Goal: Information Seeking & Learning: Learn about a topic

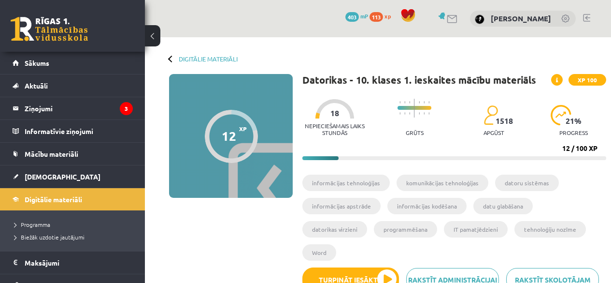
scroll to position [456, 0]
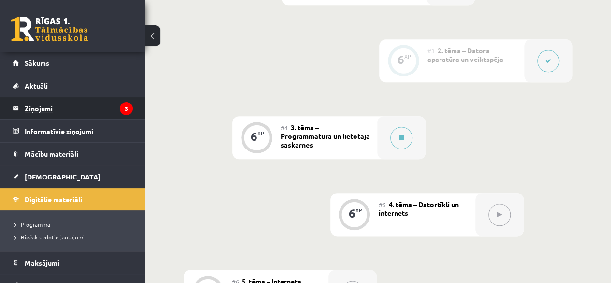
click at [66, 102] on legend "Ziņojumi 3" at bounding box center [79, 108] width 108 height 22
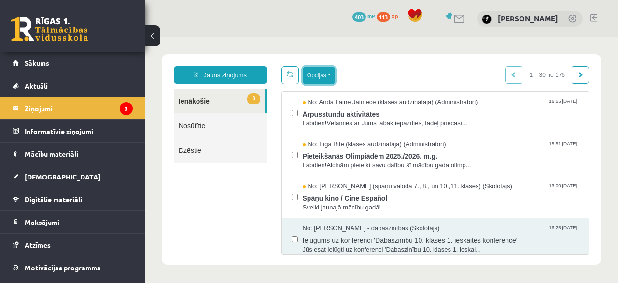
click at [319, 80] on button "Opcijas" at bounding box center [319, 75] width 32 height 17
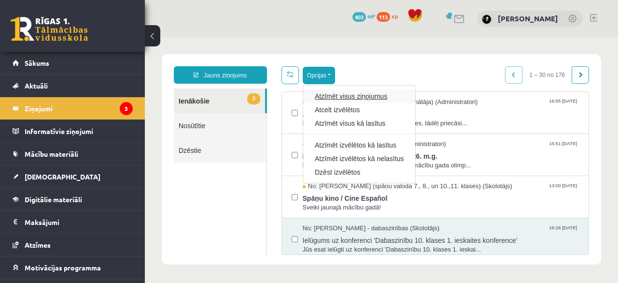
click at [334, 100] on link "Atzīmēt visus ziņojumus" at bounding box center [359, 96] width 89 height 10
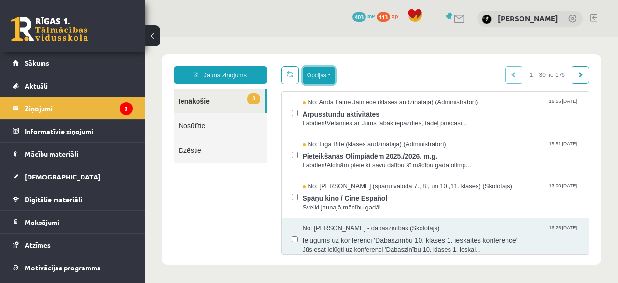
click at [314, 77] on button "Opcijas" at bounding box center [319, 75] width 32 height 17
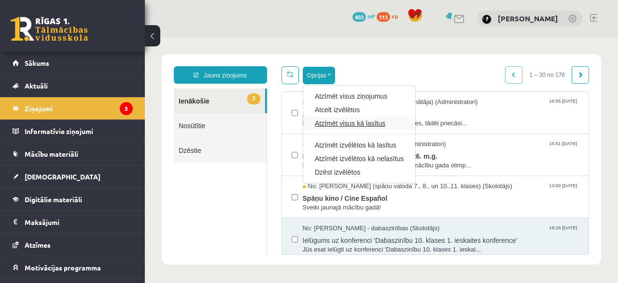
click at [327, 119] on link "Atzīmēt visus kā lasītus" at bounding box center [359, 123] width 89 height 10
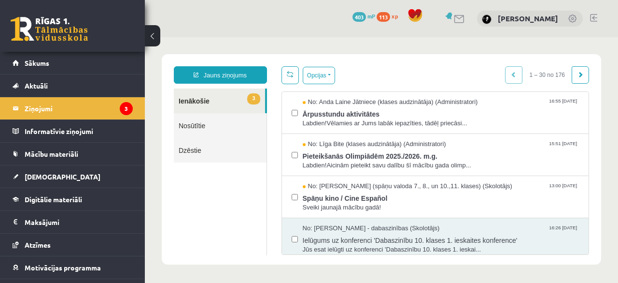
click at [257, 185] on ul "3 Ienākošie Nosūtītie Dzēstie" at bounding box center [220, 171] width 93 height 167
drag, startPoint x: 316, startPoint y: 84, endPoint x: 320, endPoint y: 74, distance: 10.0
click at [320, 74] on div "Opcijas Atzīmēt visus ziņojumus Atcelt izvēlētos Atzīmēt visus kā lasītus Atzīm…" at bounding box center [435, 160] width 323 height 188
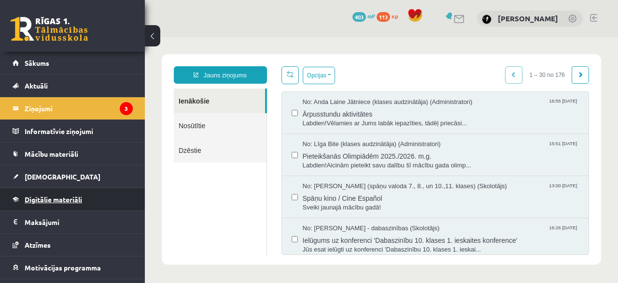
click at [82, 193] on link "Digitālie materiāli" at bounding box center [73, 199] width 120 height 22
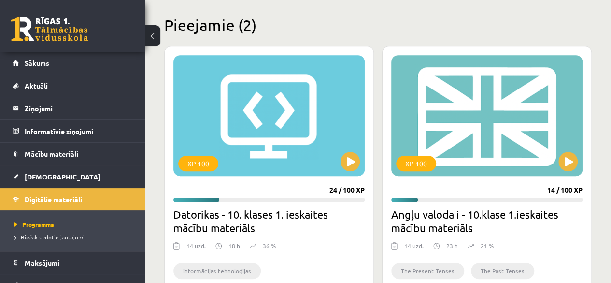
scroll to position [232, 0]
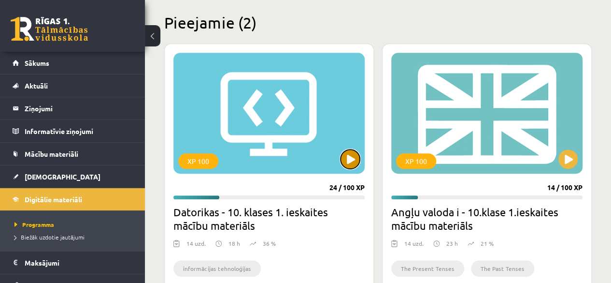
click at [346, 157] on button at bounding box center [349, 158] width 19 height 19
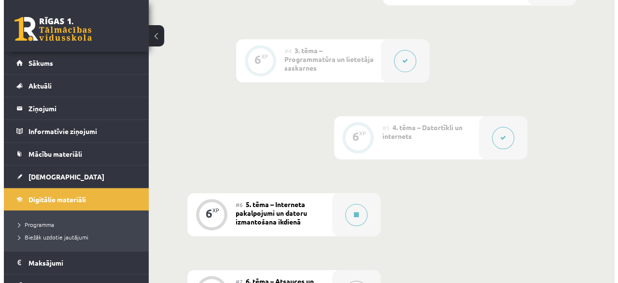
scroll to position [534, 0]
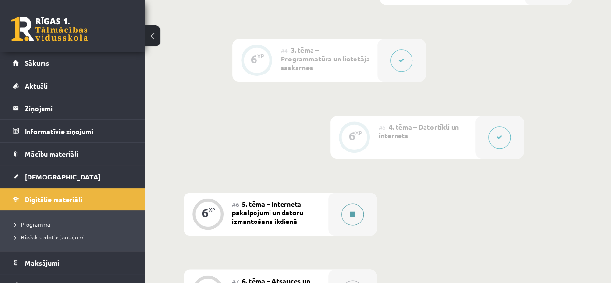
click at [342, 203] on button at bounding box center [352, 214] width 22 height 22
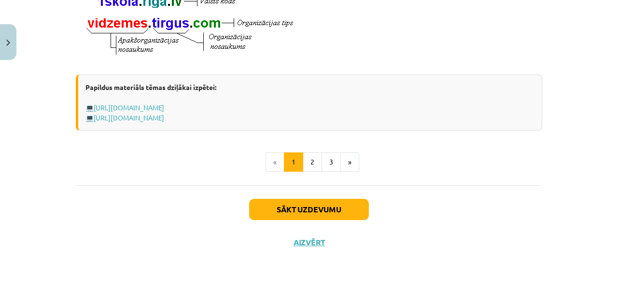
scroll to position [606, 0]
click at [313, 171] on button "2" at bounding box center [312, 161] width 19 height 19
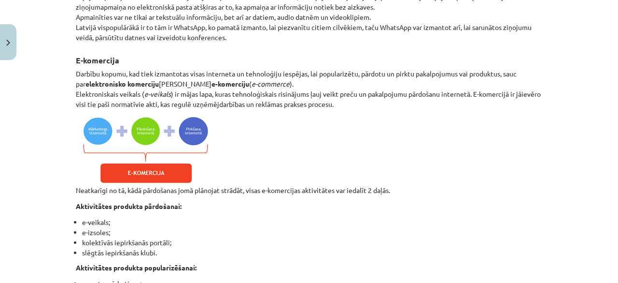
scroll to position [940, 0]
click at [181, 163] on img at bounding box center [145, 150] width 138 height 70
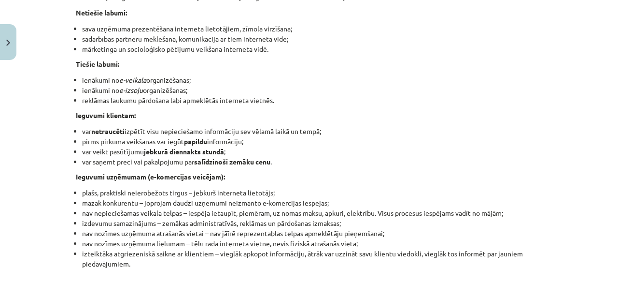
scroll to position [1283, 0]
click at [238, 94] on li "ienākumi no e-izsoļu organizēšanas;" at bounding box center [312, 89] width 460 height 10
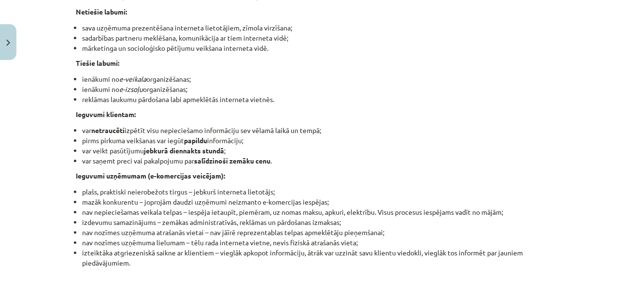
click at [238, 94] on li "ienākumi no e-izsoļu organizēšanas;" at bounding box center [312, 89] width 460 height 10
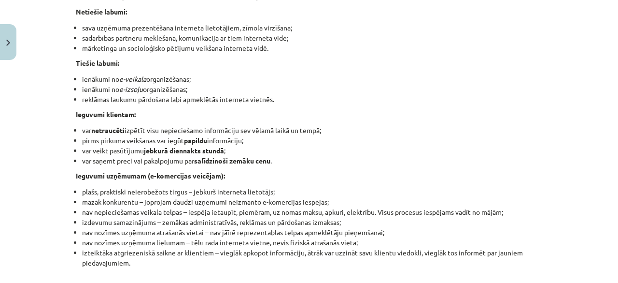
click at [238, 94] on li "ienākumi no e-izsoļu organizēšanas;" at bounding box center [312, 89] width 460 height 10
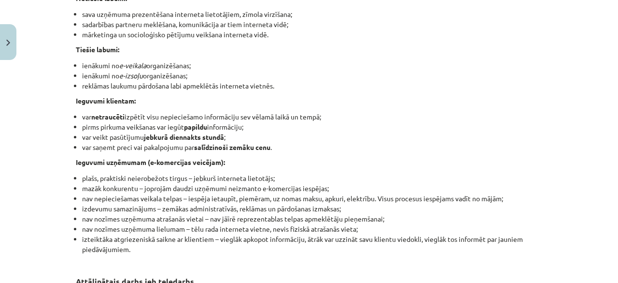
scroll to position [1296, 0]
click at [238, 91] on li "reklāmas laukumu pārdošana labi apmeklētās interneta vietnēs." at bounding box center [312, 86] width 460 height 10
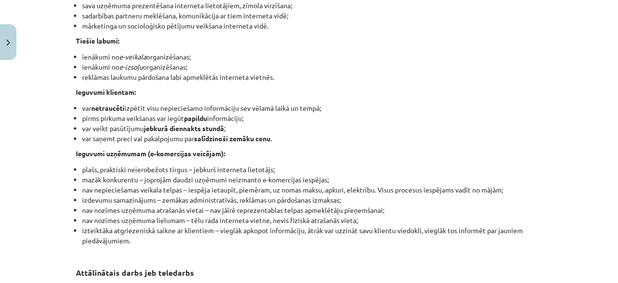
scroll to position [1309, 0]
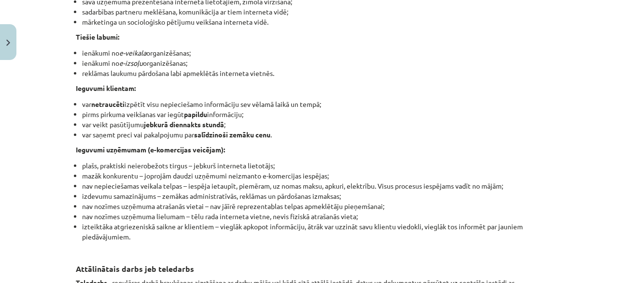
click at [238, 93] on p "Ieguvumi klientam:" at bounding box center [309, 88] width 467 height 10
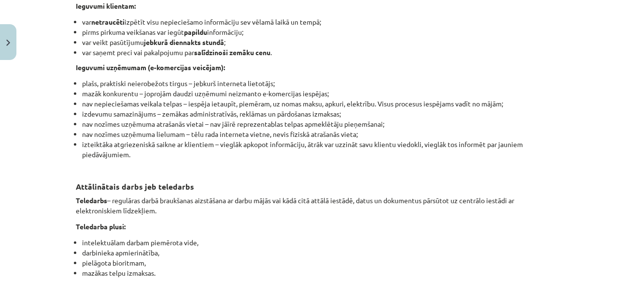
scroll to position [1392, 0]
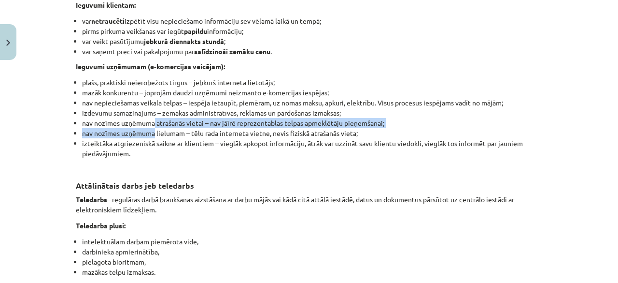
click at [151, 145] on ul "plašs, praktiski neierobežots tirgus – jebkurš interneta lietotājs; mazāk konku…" at bounding box center [309, 122] width 467 height 91
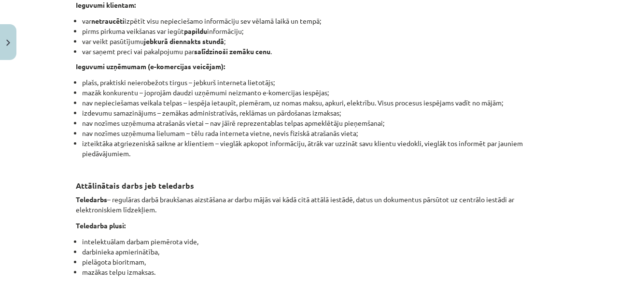
click at [119, 128] on li "nav nozīmes uzņēmuma atrašanās vietai – nav jāīrē reprezentablas telpas apmeklē…" at bounding box center [312, 123] width 460 height 10
click at [113, 128] on li "nav nozīmes uzņēmuma atrašanās vietai – nav jāīrē reprezentablas telpas apmeklē…" at bounding box center [312, 123] width 460 height 10
click at [154, 128] on li "nav nozīmes uzņēmuma atrašanās vietai – nav jāīrē reprezentablas telpas apmeklē…" at bounding box center [312, 123] width 460 height 10
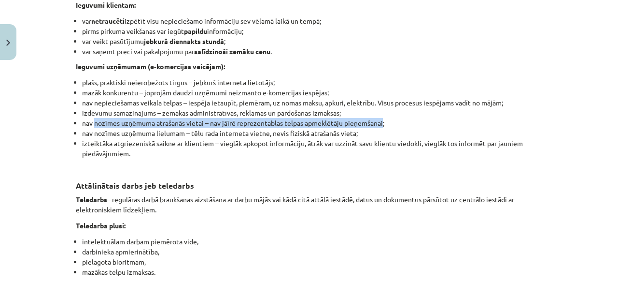
drag, startPoint x: 90, startPoint y: 137, endPoint x: 381, endPoint y: 142, distance: 291.3
click at [381, 128] on li "nav nozīmes uzņēmuma atrašanās vietai – nav jāīrē reprezentablas telpas apmeklē…" at bounding box center [312, 123] width 460 height 10
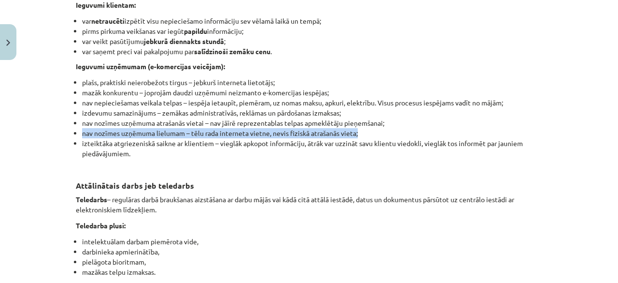
drag, startPoint x: 79, startPoint y: 151, endPoint x: 355, endPoint y: 148, distance: 275.8
click at [355, 138] on li "nav nozīmes uzņēmuma lielumam – tēlu rada interneta vietne, nevis fiziskā atraš…" at bounding box center [312, 133] width 460 height 10
click at [361, 138] on li "nav nozīmes uzņēmuma lielumam – tēlu rada interneta vietne, nevis fiziskā atraš…" at bounding box center [312, 133] width 460 height 10
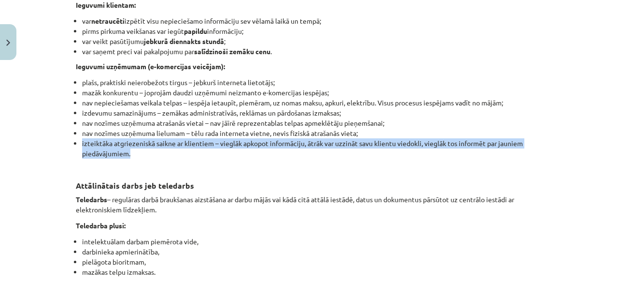
drag, startPoint x: 76, startPoint y: 158, endPoint x: 233, endPoint y: 172, distance: 157.1
click at [233, 169] on ul "plašs, praktiski neierobežots tirgus – jebkurš interneta lietotājs; mazāk konku…" at bounding box center [309, 122] width 467 height 91
click at [233, 169] on li "izteiktāka atgriezeniskā saikne ar klientiem – vieglāk apkopot informāciju, ātr…" at bounding box center [312, 153] width 460 height 30
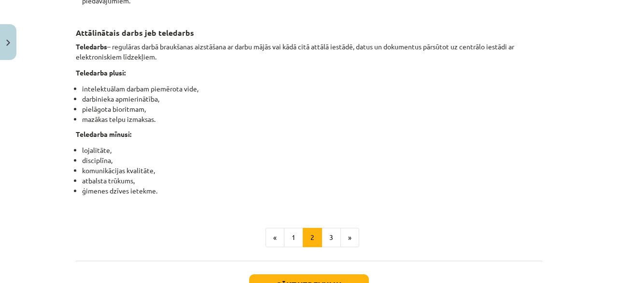
scroll to position [1565, 0]
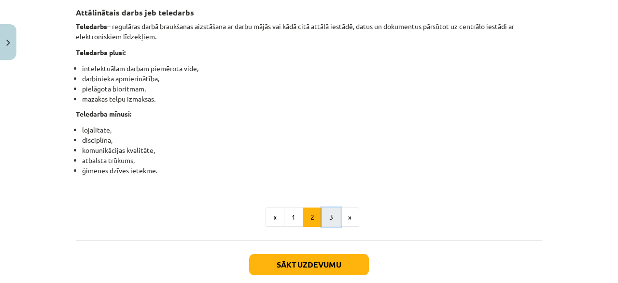
click at [328, 227] on button "3" at bounding box center [331, 216] width 19 height 19
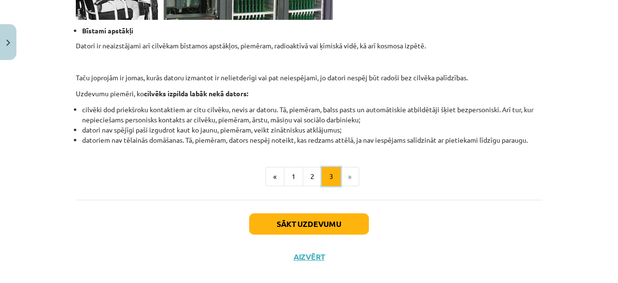
scroll to position [996, 0]
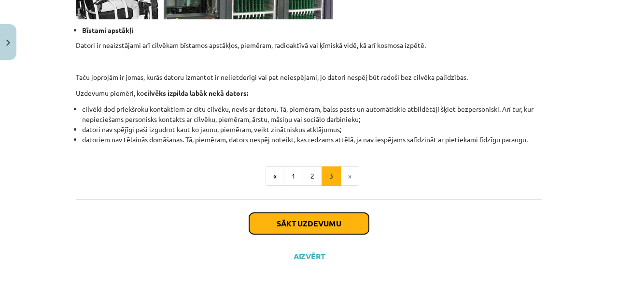
click at [323, 228] on button "Sākt uzdevumu" at bounding box center [309, 223] width 120 height 21
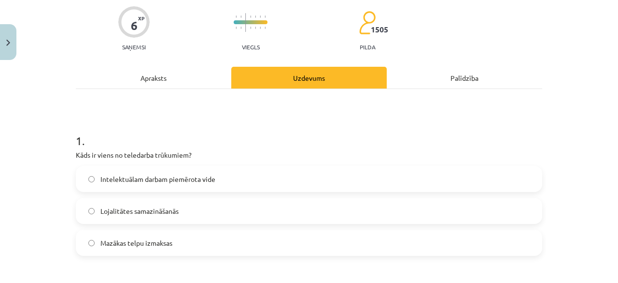
scroll to position [81, 0]
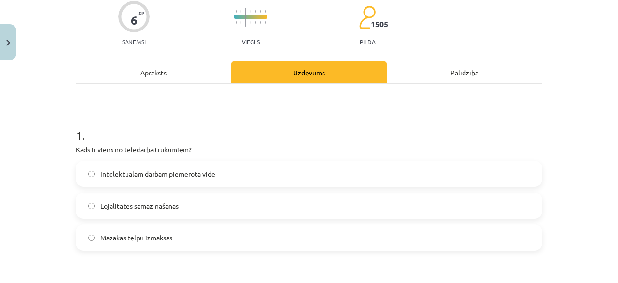
click at [290, 207] on label "Lojalitātes samazināšanās" at bounding box center [309, 205] width 465 height 24
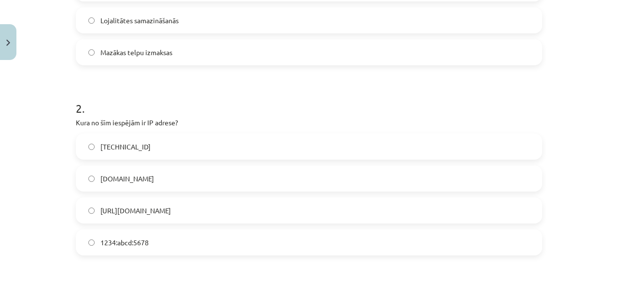
scroll to position [266, 0]
click at [209, 142] on label "[TECHNICAL_ID]" at bounding box center [309, 146] width 465 height 24
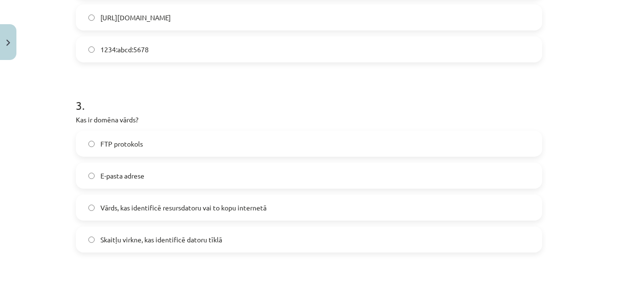
scroll to position [459, 0]
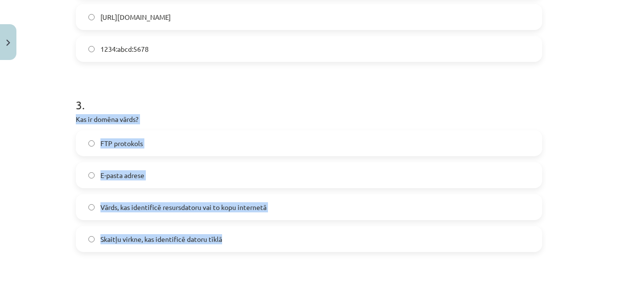
drag, startPoint x: 70, startPoint y: 116, endPoint x: 239, endPoint y: 226, distance: 201.1
click at [239, 226] on div "6 XP Saņemsi Viegls 1505 pilda Apraksts Uzdevums Palīdzība 1 . Kāds ir viens no…" at bounding box center [309, 241] width 478 height 1272
copy div "Kas ir domēna vārds? FTP protokols E-pasta adrese Vārds, kas identificē resursd…"
click at [213, 199] on label "Vārds, kas identificē resursdatoru vai to kopu internetā" at bounding box center [309, 207] width 465 height 24
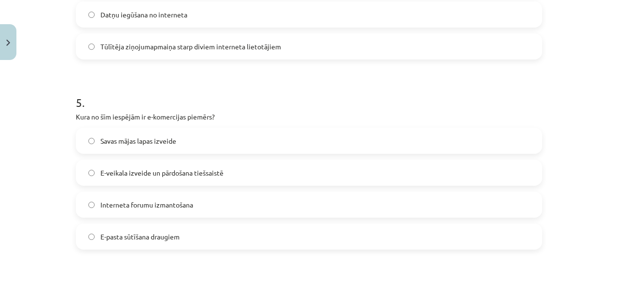
scroll to position [809, 0]
click at [92, 171] on label "E-veikala izveide un pārdošana tiešsaistē" at bounding box center [309, 172] width 465 height 24
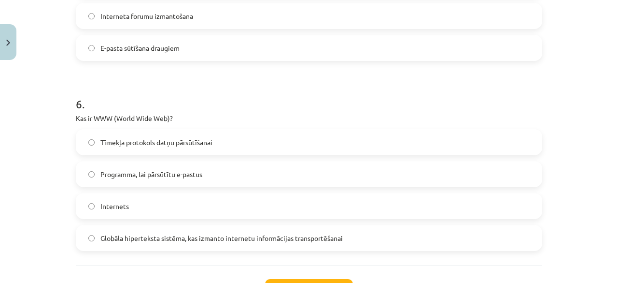
scroll to position [1005, 0]
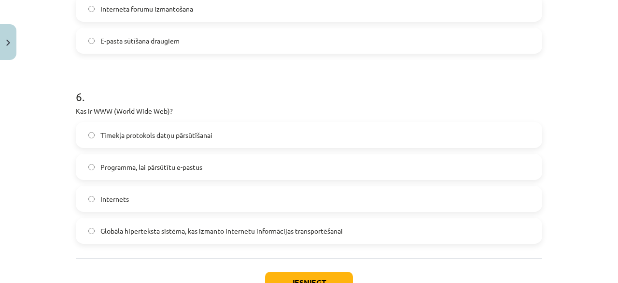
click at [116, 233] on span "Globāla hiperteksta sistēma, kas izmanto internetu informācijas transportēšanai" at bounding box center [221, 231] width 242 height 10
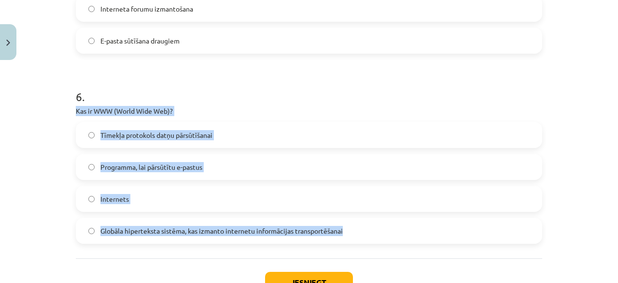
drag, startPoint x: 65, startPoint y: 109, endPoint x: 350, endPoint y: 232, distance: 310.4
click at [350, 232] on div "Mācību tēma: Datorikas - 10. klases 1. ieskaites mācību materiāls #6 5. tēma – …" at bounding box center [309, 141] width 618 height 283
copy div "Kas ir WWW (World Wide Web)? Tīmekļa protokols datņu pārsūtīšanai Programma, la…"
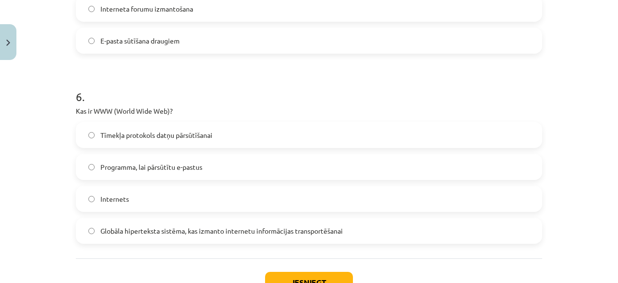
click at [284, 275] on button "Iesniegt" at bounding box center [309, 281] width 88 height 21
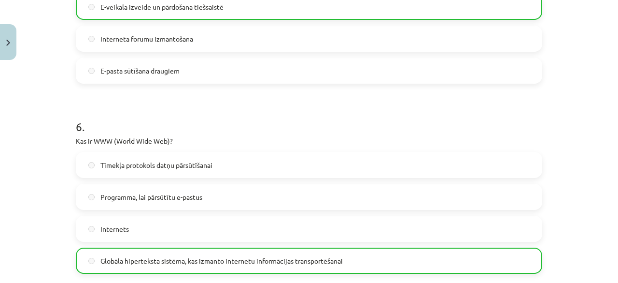
scroll to position [1107, 0]
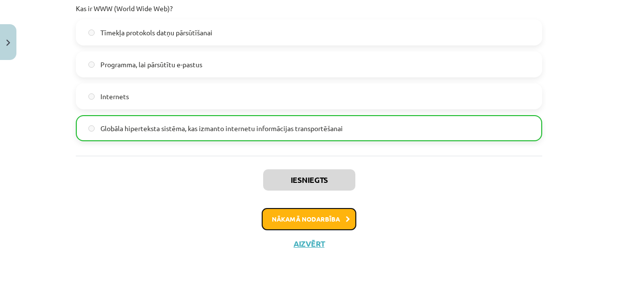
click at [314, 216] on button "Nākamā nodarbība" at bounding box center [309, 219] width 95 height 22
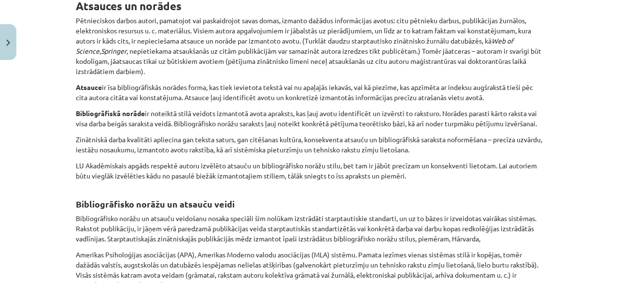
scroll to position [191, 0]
drag, startPoint x: 72, startPoint y: 110, endPoint x: 126, endPoint y: 132, distance: 57.8
click at [126, 128] on p "Bibliogrāfiskā norāde ir noteiktā stilā veidots izmantotā avota apraksts, kas ļ…" at bounding box center [309, 118] width 467 height 20
click at [24, 137] on div "Mācību tēma: Datorikas - 10. klases 1. ieskaites mācību materiāls #7 6. tēma – …" at bounding box center [309, 141] width 618 height 283
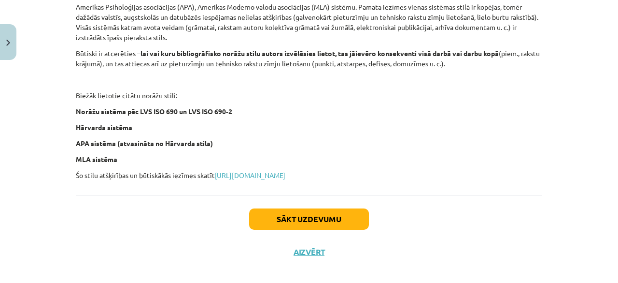
scroll to position [439, 0]
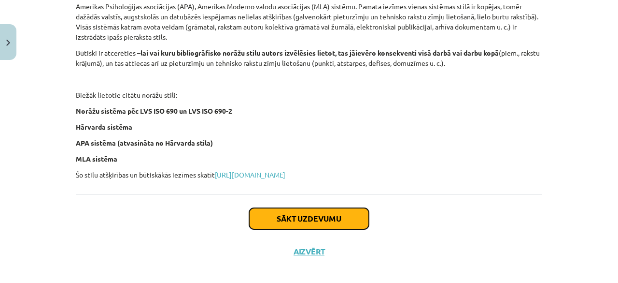
click at [283, 220] on button "Sākt uzdevumu" at bounding box center [309, 218] width 120 height 21
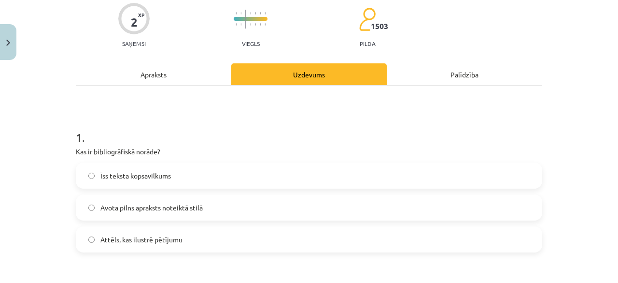
scroll to position [79, 0]
click at [217, 203] on label "Avota pilns apraksts noteiktā stilā" at bounding box center [309, 207] width 465 height 24
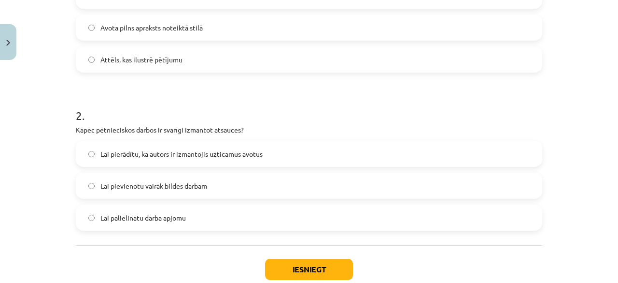
scroll to position [260, 0]
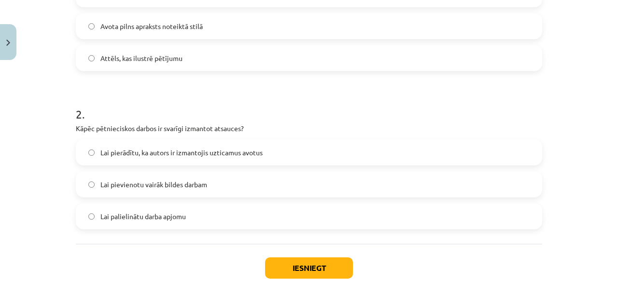
click at [106, 157] on label "Lai pierādītu, ka autors ir izmantojis uzticamus avotus" at bounding box center [309, 152] width 465 height 24
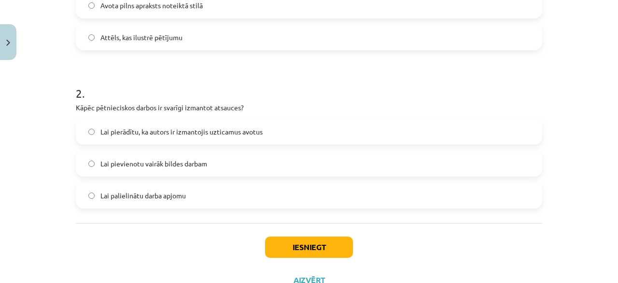
scroll to position [281, 0]
click at [273, 251] on button "Iesniegt" at bounding box center [309, 246] width 88 height 21
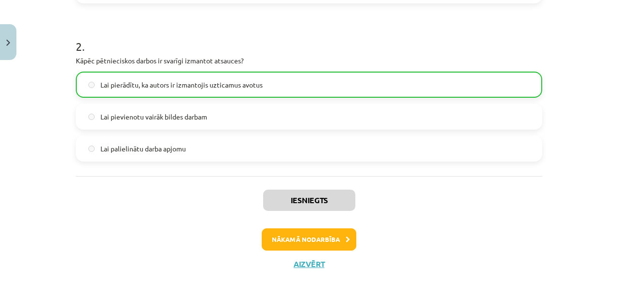
scroll to position [348, 0]
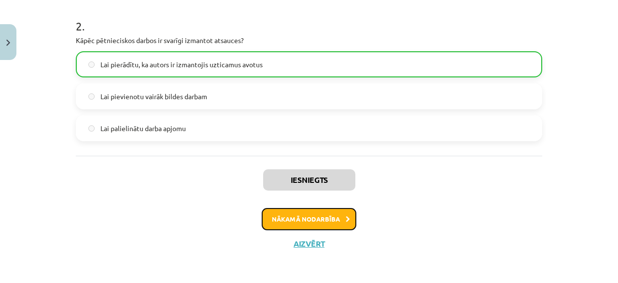
click at [278, 217] on button "Nākamā nodarbība" at bounding box center [309, 219] width 95 height 22
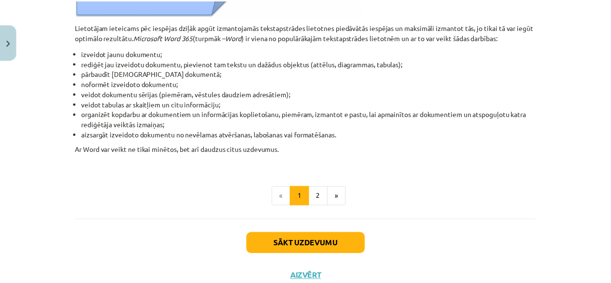
scroll to position [482, 0]
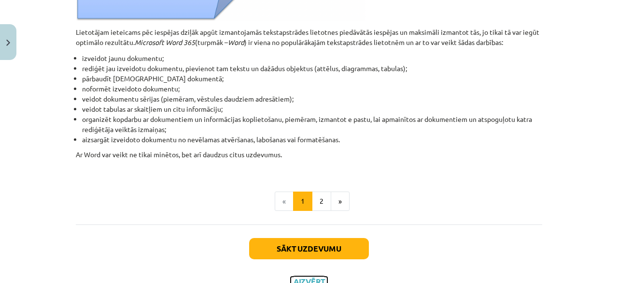
click at [297, 279] on button "Aizvērt" at bounding box center [309, 281] width 37 height 10
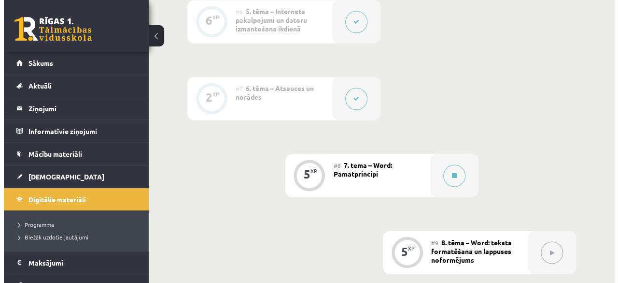
scroll to position [726, 0]
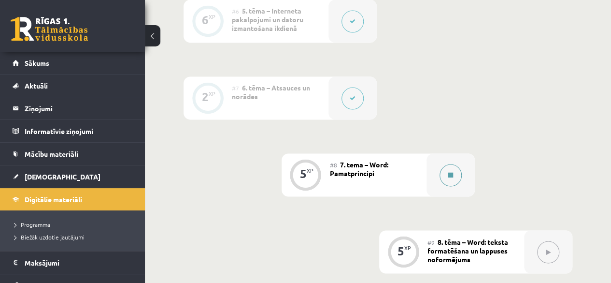
click at [449, 164] on button at bounding box center [451, 175] width 22 height 22
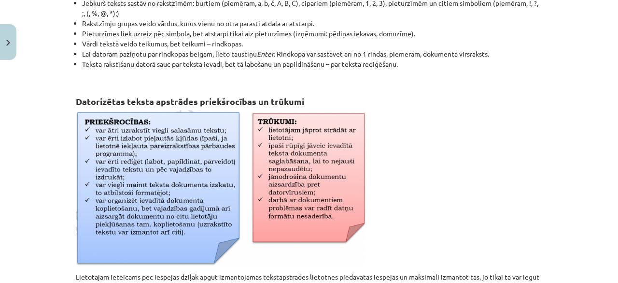
scroll to position [239, 0]
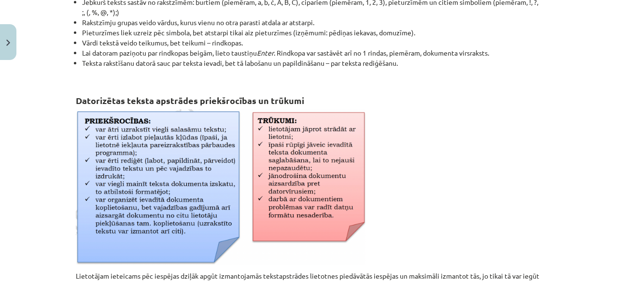
click at [250, 170] on img at bounding box center [221, 187] width 290 height 156
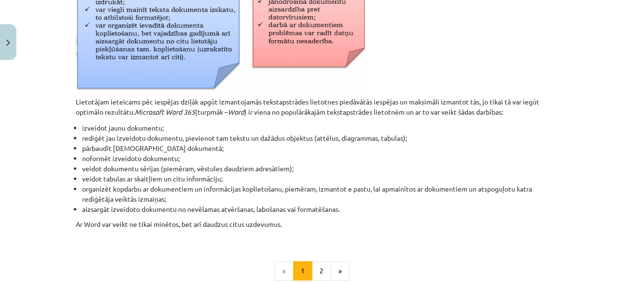
scroll to position [412, 0]
click at [314, 268] on button "2" at bounding box center [321, 270] width 19 height 19
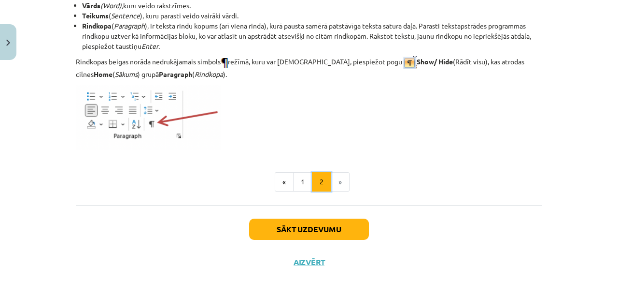
scroll to position [1298, 0]
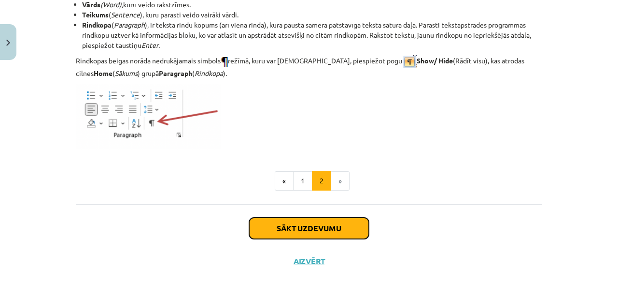
click at [304, 221] on button "Sākt uzdevumu" at bounding box center [309, 227] width 120 height 21
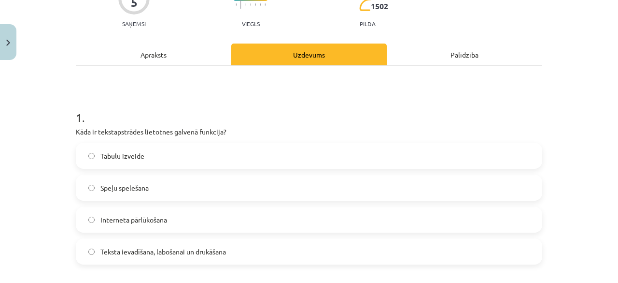
scroll to position [99, 0]
click at [284, 244] on label "Teksta ievadīšana, labošanai un drukāšana" at bounding box center [309, 251] width 465 height 24
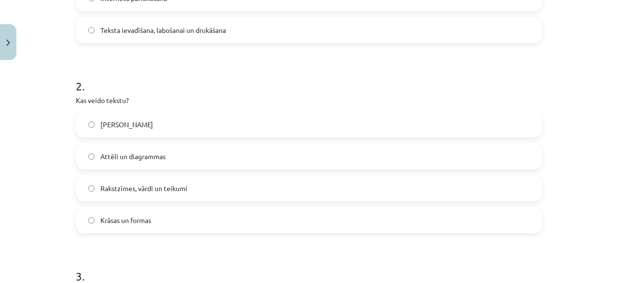
scroll to position [322, 0]
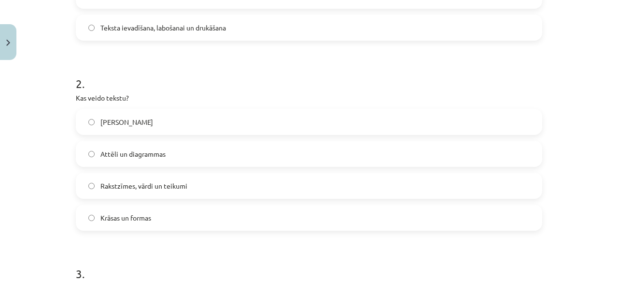
click at [222, 179] on label "Rakstzīmes, vārdi un teikumi" at bounding box center [309, 185] width 465 height 24
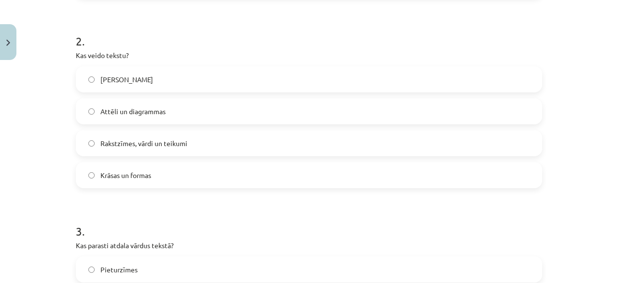
scroll to position [363, 0]
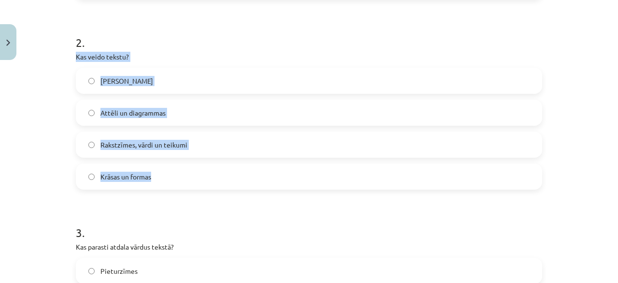
drag, startPoint x: 63, startPoint y: 58, endPoint x: 161, endPoint y: 185, distance: 160.2
click at [161, 185] on div "Mācību tēma: Datorikas - 10. klases 1. ieskaites mācību materiāls #8 7. tema – …" at bounding box center [309, 141] width 618 height 283
copy div "Kas veido tekstu? Tikai burti Attēli un diagrammas Rakstzīmes, vārdi un teikumi…"
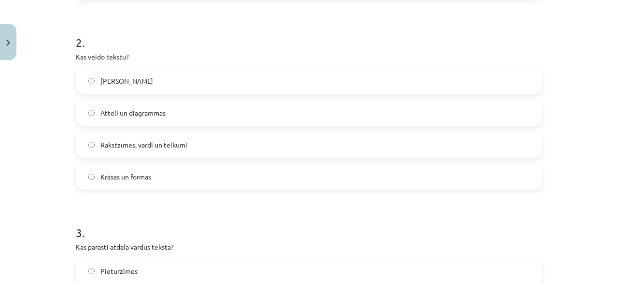
click at [183, 193] on form "1 . Kāda ir tekstapstrādes lietotnes galvenā funkcija? Tabulu izveide Spēļu spē…" at bounding box center [309, 278] width 467 height 898
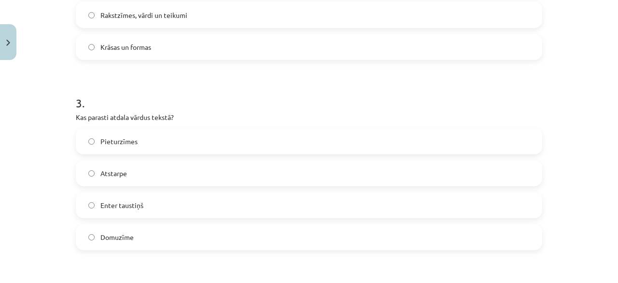
scroll to position [496, 0]
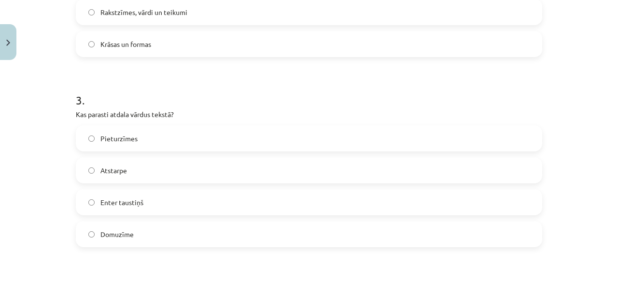
click at [184, 167] on label "Atstarpe" at bounding box center [309, 170] width 465 height 24
click at [70, 114] on div "5 XP Saņemsi Viegls 1502 pilda Apraksts Uzdevums Palīdzība 1 . Kāda ir tekstaps…" at bounding box center [309, 126] width 478 height 1114
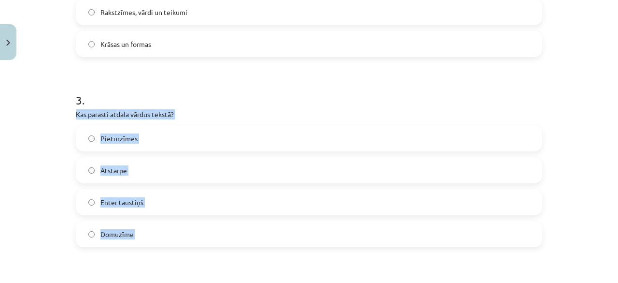
drag, startPoint x: 69, startPoint y: 114, endPoint x: 179, endPoint y: 242, distance: 168.8
click at [179, 242] on div "5 XP Saņemsi Viegls 1502 pilda Apraksts Uzdevums Palīdzība 1 . Kāda ir tekstaps…" at bounding box center [309, 126] width 478 height 1114
copy div "Kas parasti atdala vārdus tekstā? Pieturzīmes Atstarpe Enter taustiņš Domuzīme"
click at [207, 112] on p "Kas parasti atdala vārdus tekstā?" at bounding box center [309, 114] width 467 height 10
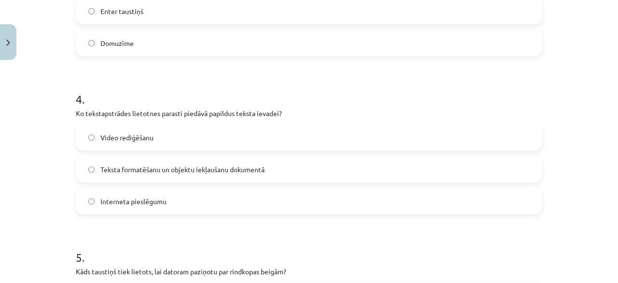
scroll to position [687, 0]
click at [272, 167] on label "Teksta formatēšanu un objektu iekļaušanu dokumentā" at bounding box center [309, 168] width 465 height 24
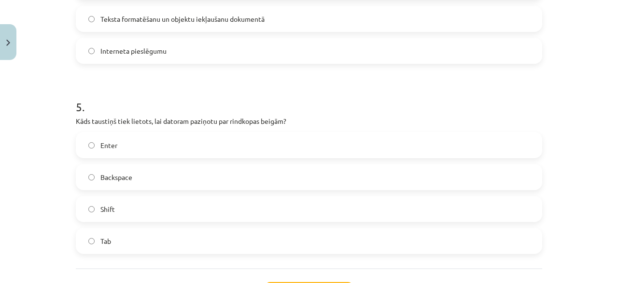
scroll to position [837, 0]
click at [231, 146] on label "Enter" at bounding box center [309, 144] width 465 height 24
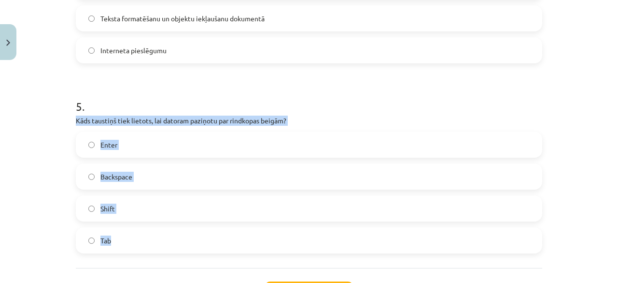
drag, startPoint x: 69, startPoint y: 118, endPoint x: 161, endPoint y: 232, distance: 146.9
copy div "Kāds taustiņš tiek lietots, lai datoram paziņotu par rindkopas beigām? Enter Ba…"
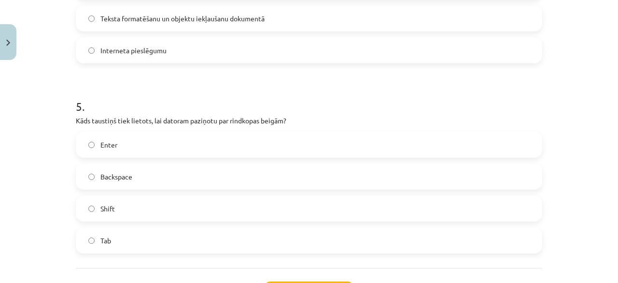
click at [62, 109] on div "Mācību tēma: Datorikas - 10. klases 1. ieskaites mācību materiāls #8 7. tema – …" at bounding box center [309, 141] width 618 height 283
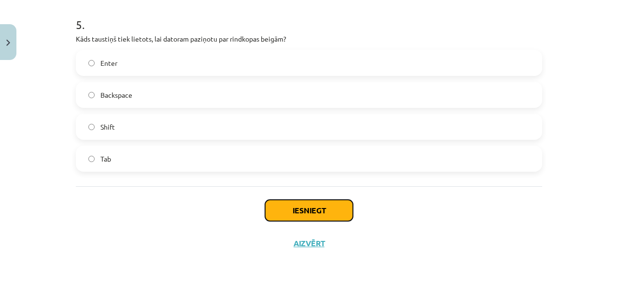
click at [279, 208] on button "Iesniegt" at bounding box center [309, 209] width 88 height 21
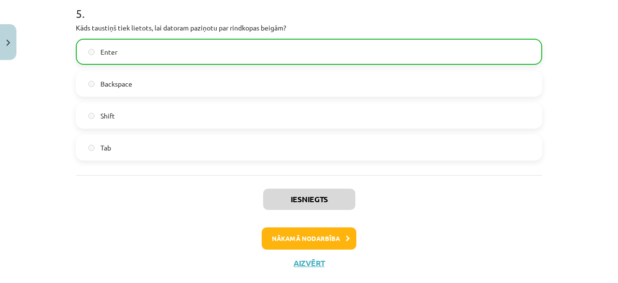
scroll to position [949, 0]
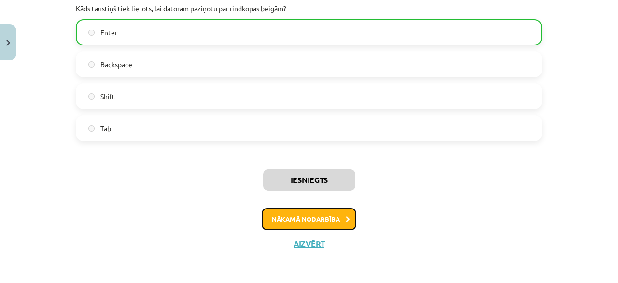
click at [310, 223] on button "Nākamā nodarbība" at bounding box center [309, 219] width 95 height 22
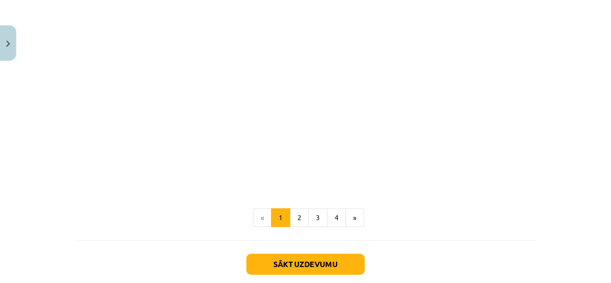
scroll to position [2003, 0]
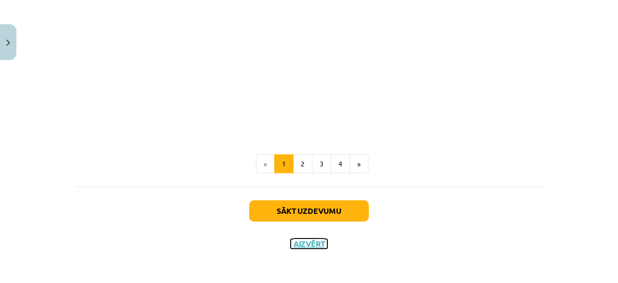
click at [318, 244] on button "Aizvērt" at bounding box center [309, 244] width 37 height 10
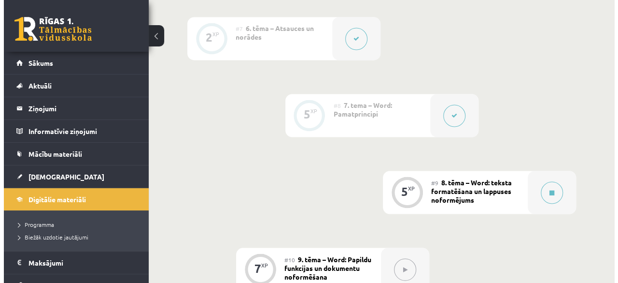
scroll to position [782, 0]
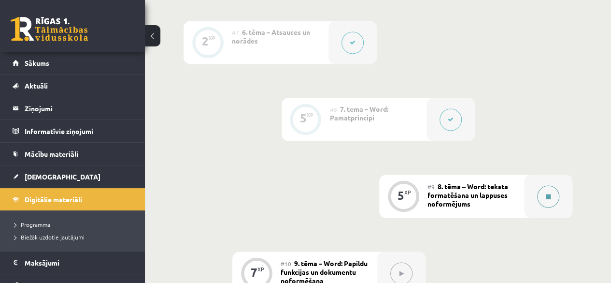
click at [543, 185] on button at bounding box center [548, 196] width 22 height 22
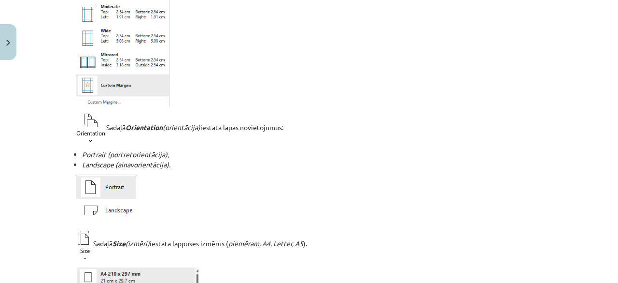
scroll to position [456, 0]
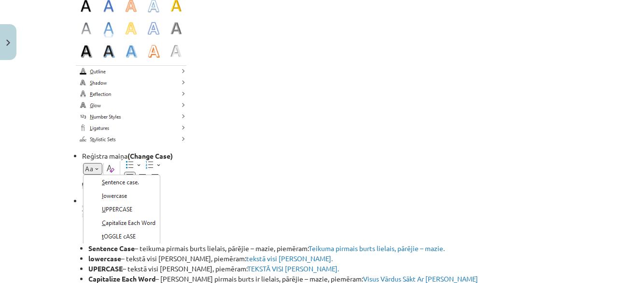
scroll to position [1468, 0]
click at [112, 198] on img at bounding box center [121, 201] width 78 height 82
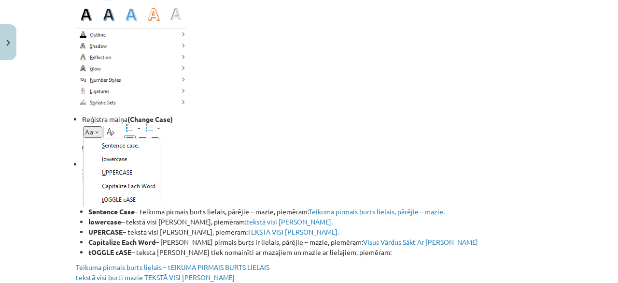
scroll to position [1508, 0]
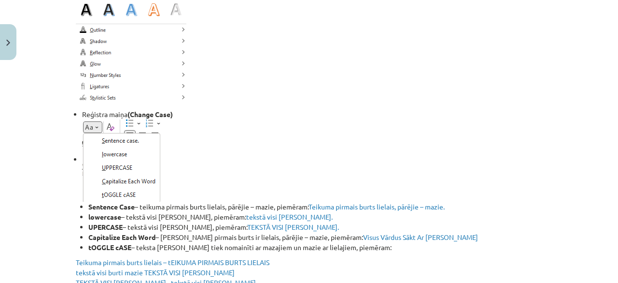
click at [92, 126] on img at bounding box center [121, 160] width 78 height 82
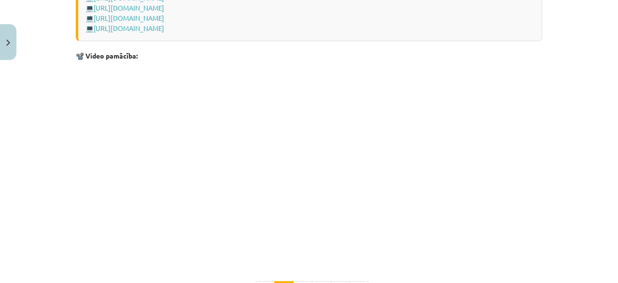
scroll to position [1879, 0]
